Goal: Use online tool/utility: Utilize a website feature to perform a specific function

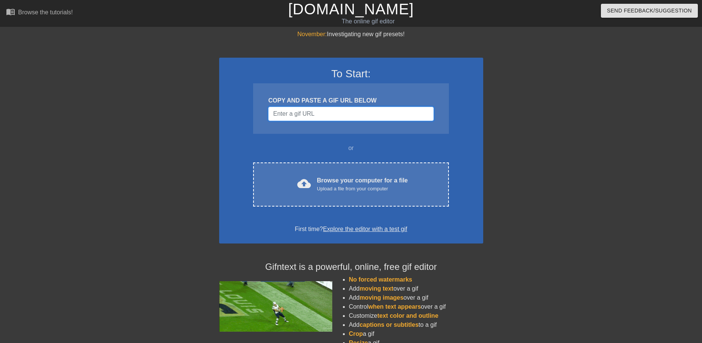
click at [303, 110] on input "Username" at bounding box center [350, 114] width 165 height 14
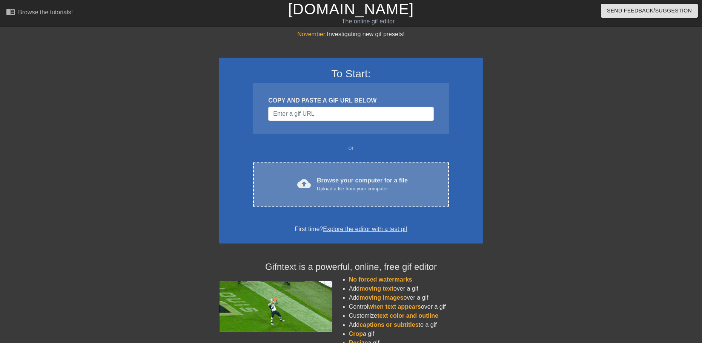
click at [359, 180] on div "Browse your computer for a file Upload a file from your computer" at bounding box center [362, 184] width 91 height 17
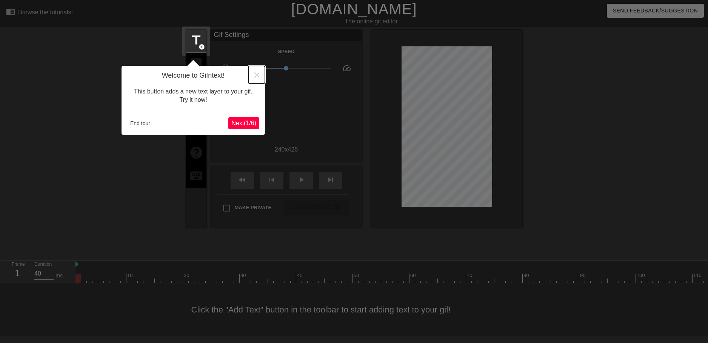
click at [255, 75] on icon "Close" at bounding box center [256, 74] width 5 height 5
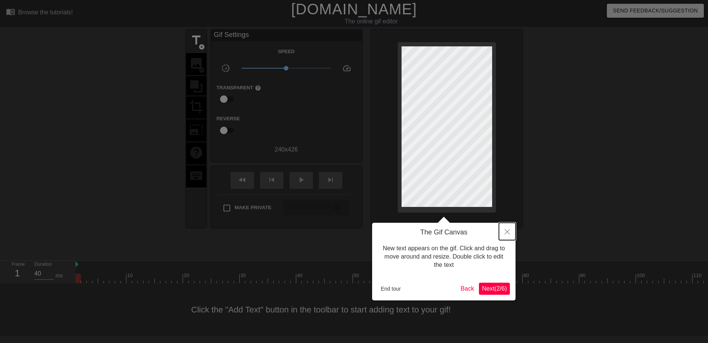
click at [505, 229] on button "Close" at bounding box center [507, 231] width 17 height 17
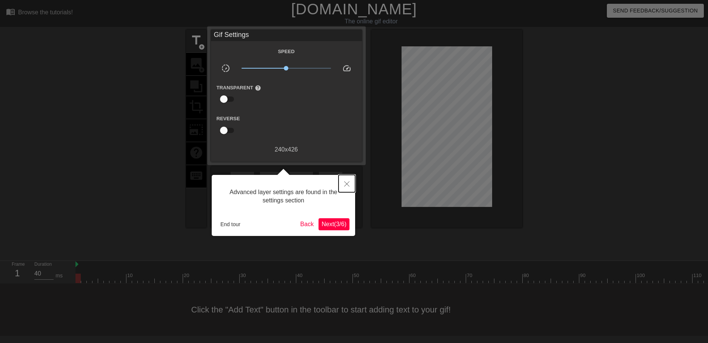
click at [346, 182] on icon "Close" at bounding box center [346, 183] width 5 height 5
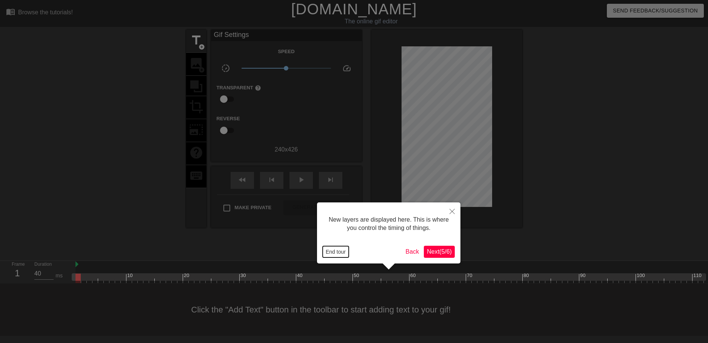
click at [344, 254] on button "End tour" at bounding box center [336, 251] width 26 height 11
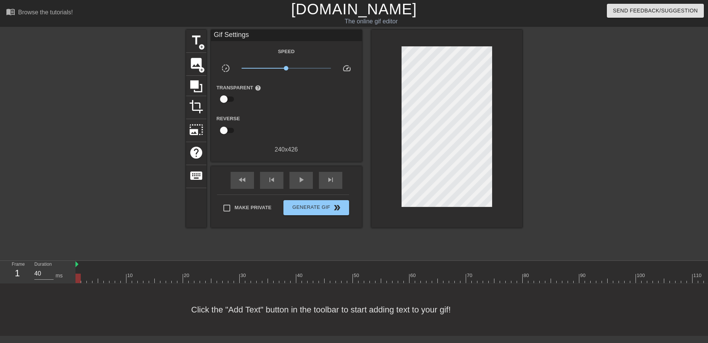
scroll to position [0, 6]
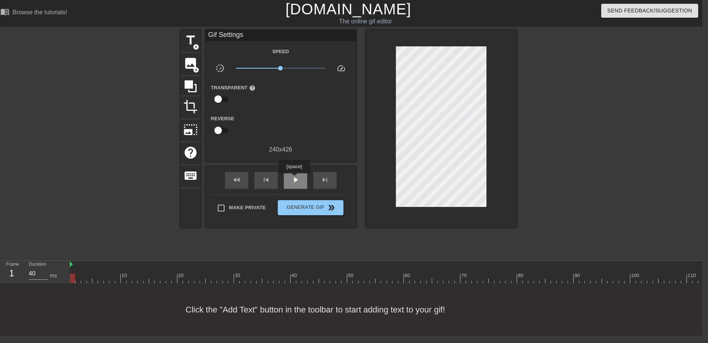
click at [294, 179] on span "play_arrow" at bounding box center [295, 179] width 9 height 9
click at [557, 152] on div at bounding box center [582, 143] width 113 height 226
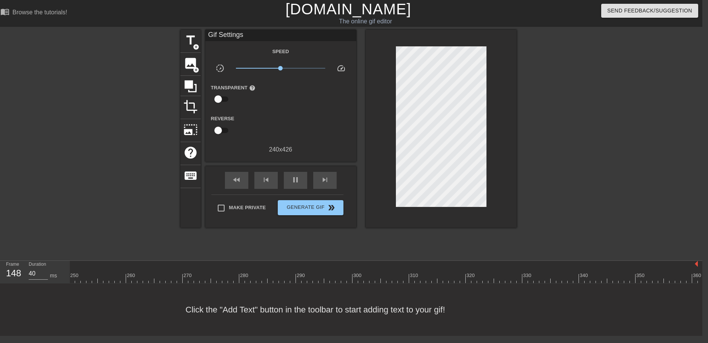
drag, startPoint x: 377, startPoint y: 271, endPoint x: 373, endPoint y: 271, distance: 3.8
click at [413, 255] on div "title add_circle image add_circle crop photo_size_select_large help keyboard Gi…" at bounding box center [348, 143] width 336 height 226
click at [398, 269] on div at bounding box center [401, 273] width 6 height 9
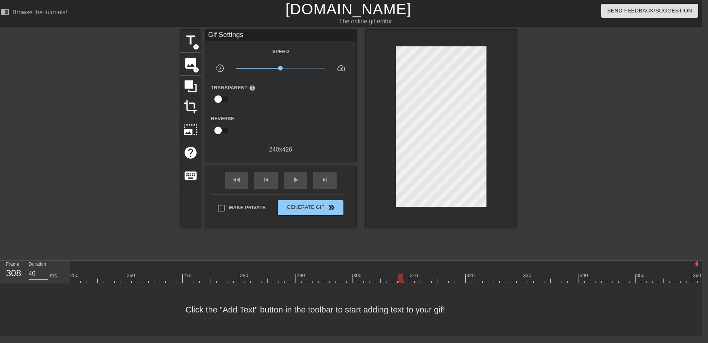
click at [392, 269] on div at bounding box center [395, 273] width 6 height 9
type input "40"
drag, startPoint x: 405, startPoint y: 269, endPoint x: 521, endPoint y: 259, distance: 116.3
click at [520, 259] on div "menu_book Browse the tutorials! [DOMAIN_NAME] The online gif editor Send Feedba…" at bounding box center [348, 168] width 708 height 336
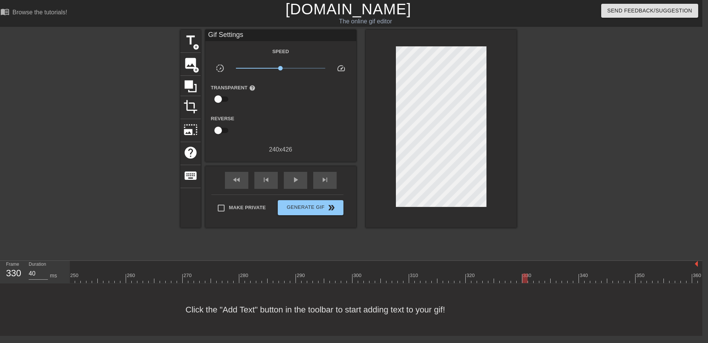
click at [514, 260] on div "menu_book Browse the tutorials! [DOMAIN_NAME] The online gif editor Send Feedba…" at bounding box center [348, 168] width 708 height 336
click at [509, 261] on div "Frame 330 Duration 40 ms 10 20 30 40 50 60 70 80 90 100 110 120 130 140 150" at bounding box center [348, 272] width 708 height 23
